Goal: Complete application form

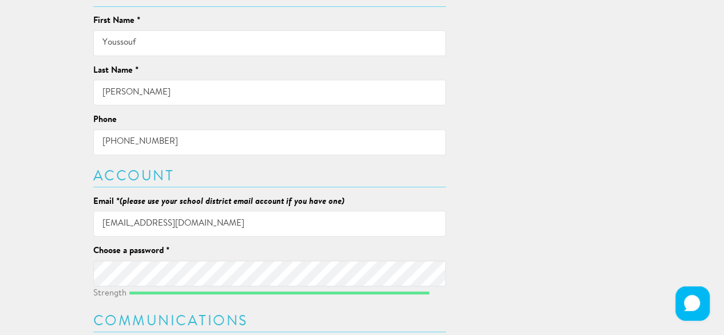
scroll to position [195, 0]
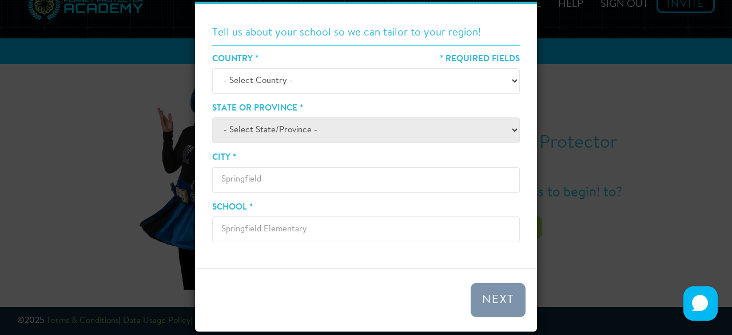
scroll to position [68, 0]
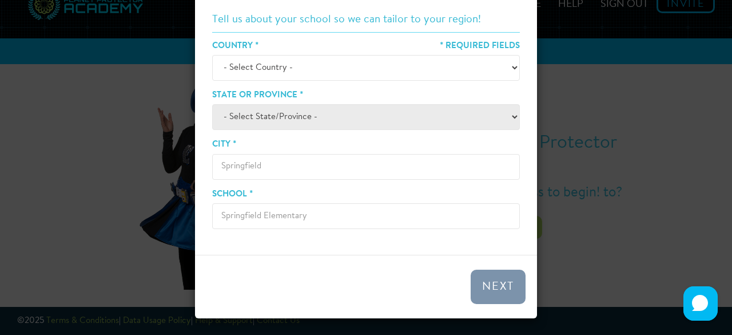
click at [511, 71] on select "- Select Country - [GEOGRAPHIC_DATA] [GEOGRAPHIC_DATA] ────────── [GEOGRAPHIC_D…" at bounding box center [366, 68] width 308 height 26
select select "[GEOGRAPHIC_DATA]"
click at [212, 55] on select "- Select Country - [GEOGRAPHIC_DATA] [GEOGRAPHIC_DATA] ────────── [GEOGRAPHIC_D…" at bounding box center [366, 68] width 308 height 26
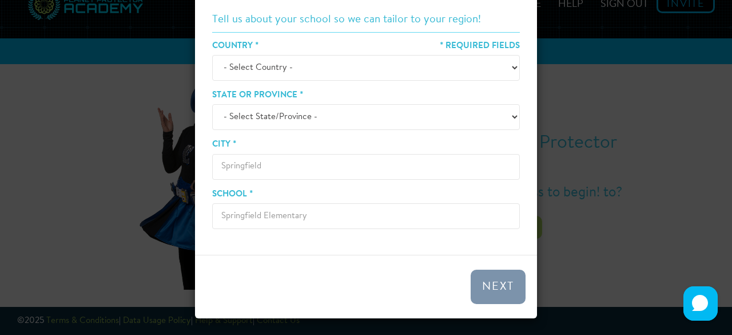
click at [511, 118] on select "- Select State/Province - [GEOGRAPHIC_DATA] [GEOGRAPHIC_DATA] [GEOGRAPHIC_DATA]…" at bounding box center [366, 117] width 308 height 26
select select "AB"
click at [212, 104] on select "- Select State/Province - [GEOGRAPHIC_DATA] [GEOGRAPHIC_DATA] [GEOGRAPHIC_DATA]…" at bounding box center [366, 117] width 308 height 26
click at [290, 144] on div "City *" at bounding box center [366, 158] width 308 height 41
click at [269, 165] on input "City *" at bounding box center [366, 167] width 308 height 26
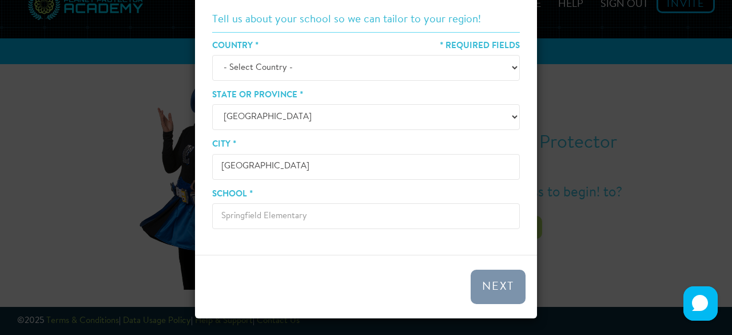
type input "[GEOGRAPHIC_DATA]"
click at [318, 213] on input "School *" at bounding box center [366, 216] width 308 height 26
click at [272, 214] on input "William Reid SChool" at bounding box center [366, 216] width 308 height 26
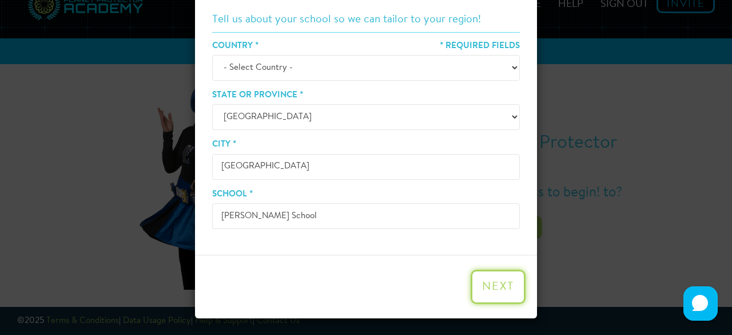
type input "William Reid School"
click at [484, 290] on button "Next" at bounding box center [498, 286] width 55 height 34
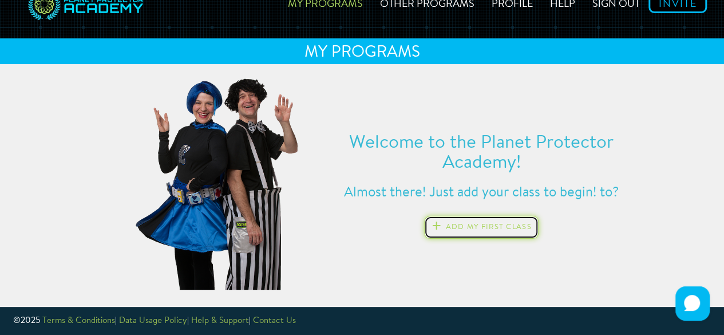
click at [461, 223] on button "Add my first class" at bounding box center [481, 227] width 114 height 23
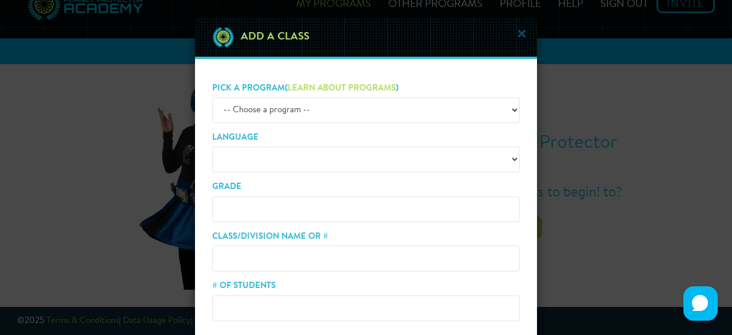
click at [512, 107] on select "-- Choose a program -- ZERO HEROES KEEP COOL H2WHOA! EP SQUAD (Gr. K-2) EP SQUAD" at bounding box center [366, 110] width 308 height 26
select select "zeroHeroes"
click at [212, 97] on select "-- Choose a program -- ZERO HEROES KEEP COOL H2WHOA! EP SQUAD (Gr. K-2) EP SQUAD" at bounding box center [366, 110] width 308 height 26
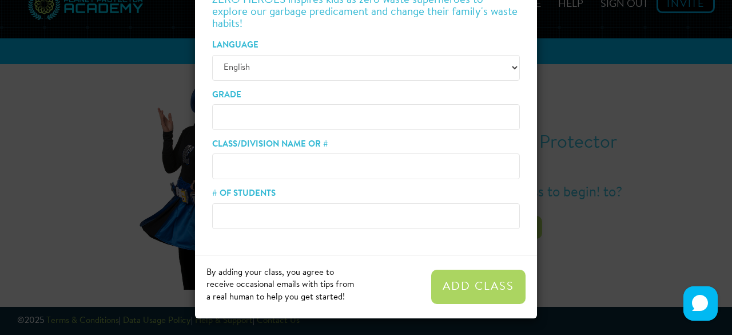
scroll to position [0, 0]
